Goal: Information Seeking & Learning: Learn about a topic

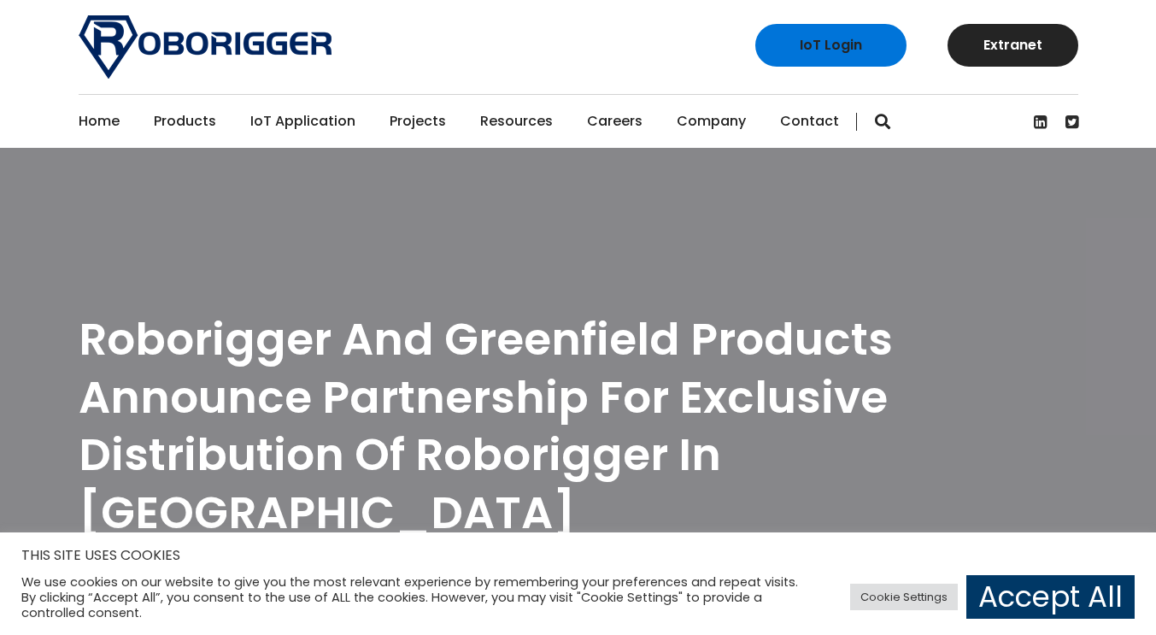
scroll to position [342, 0]
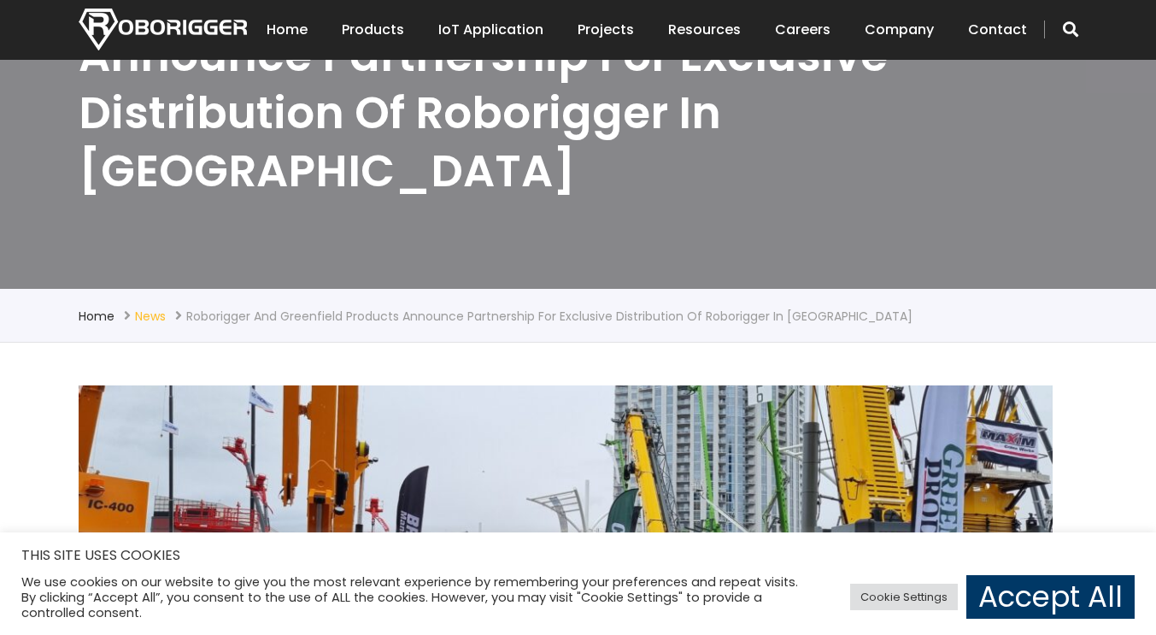
click at [160, 308] on link "News" at bounding box center [150, 316] width 31 height 17
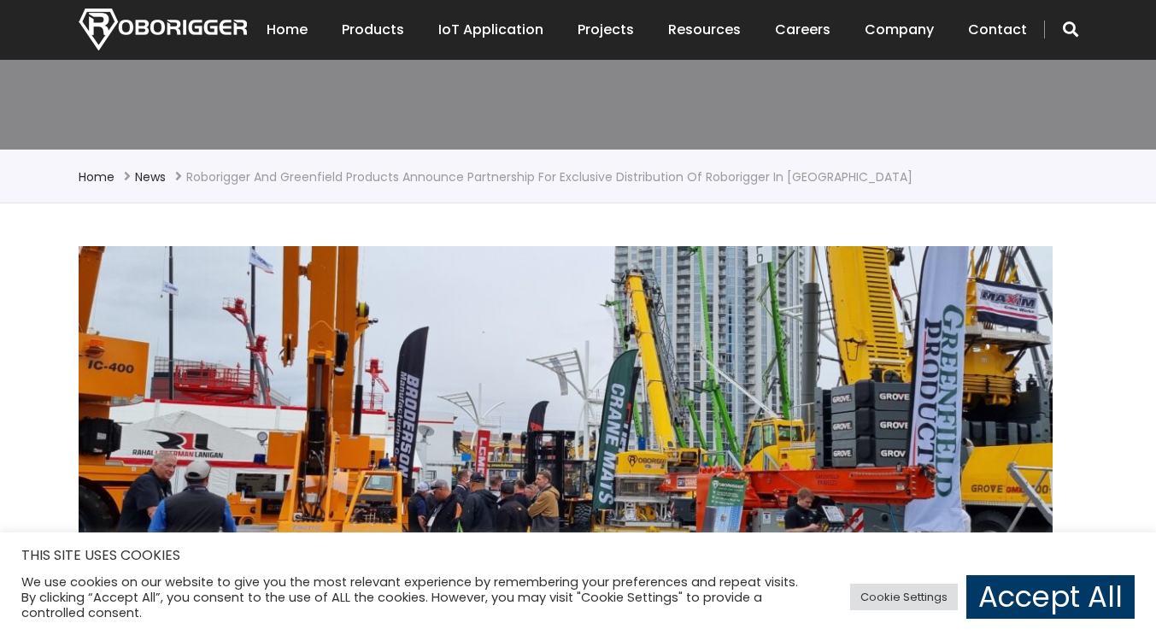
scroll to position [684, 0]
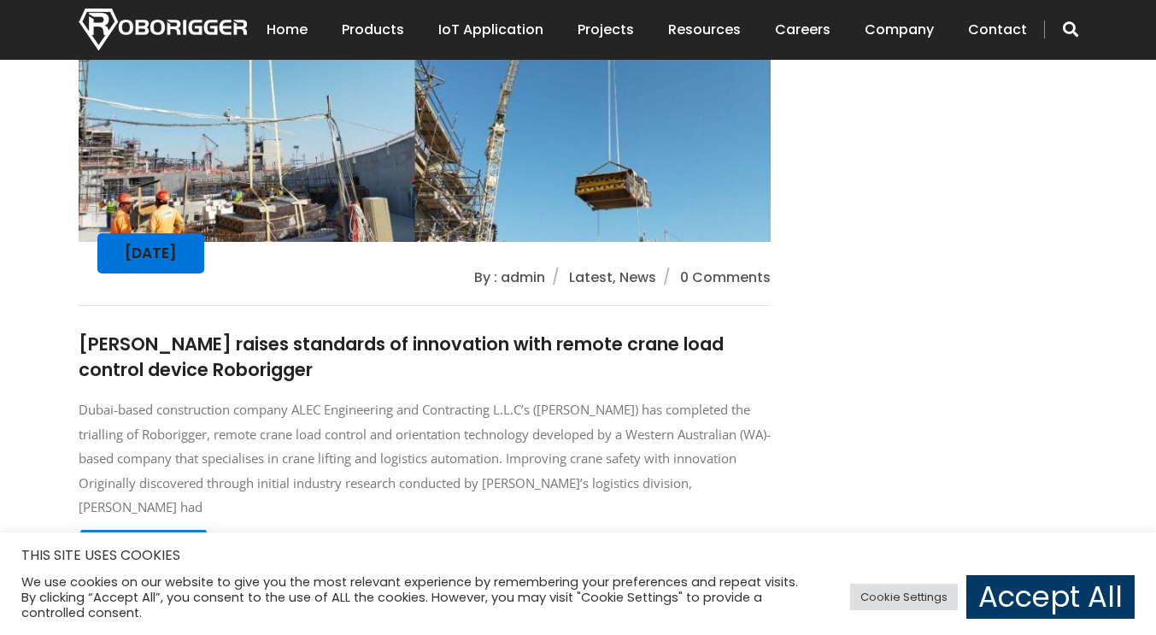
scroll to position [5213, 0]
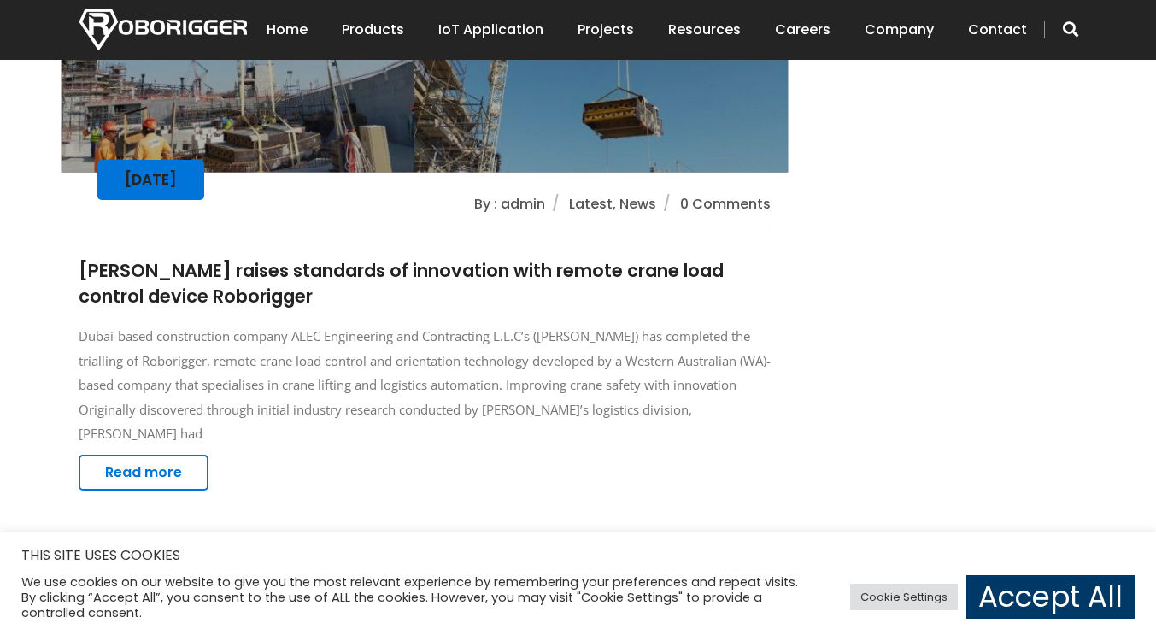
click at [147, 455] on link "Read more" at bounding box center [144, 473] width 130 height 36
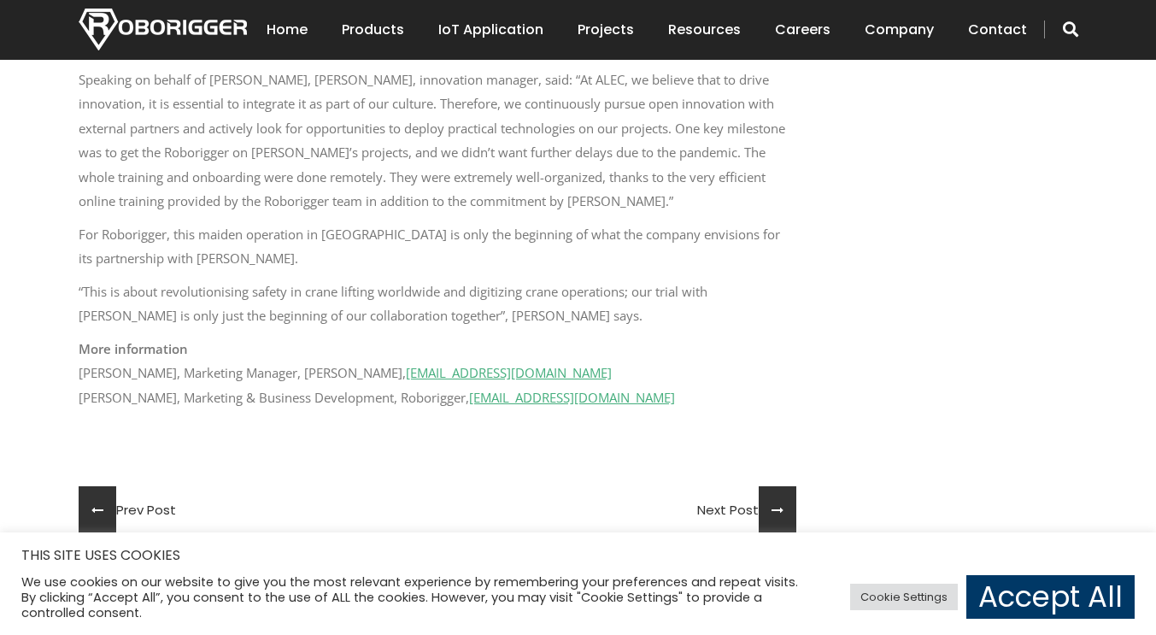
scroll to position [2137, 0]
